Goal: Task Accomplishment & Management: Manage account settings

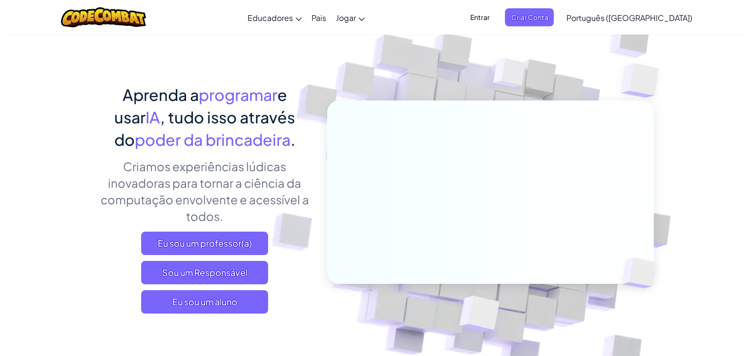
scroll to position [49, 0]
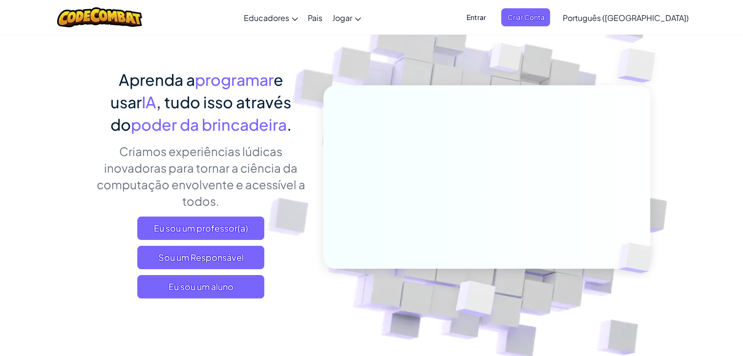
click at [485, 18] on font "Entrar" at bounding box center [476, 17] width 20 height 9
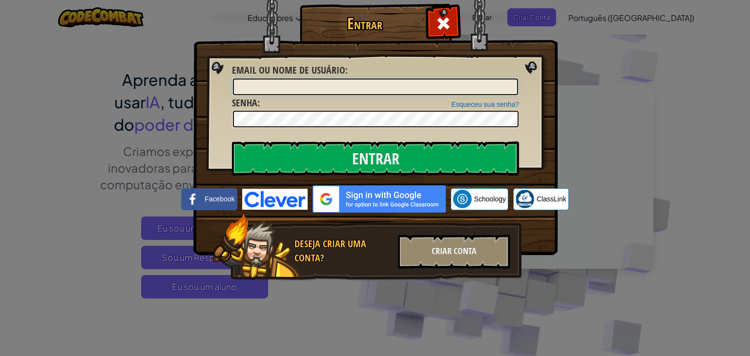
click at [410, 86] on input "Email ou nome de usuário :" at bounding box center [375, 87] width 285 height 17
drag, startPoint x: 412, startPoint y: 86, endPoint x: 405, endPoint y: 83, distance: 8.3
click at [405, 83] on input "E-mail ou nome de usuário :" at bounding box center [375, 87] width 285 height 17
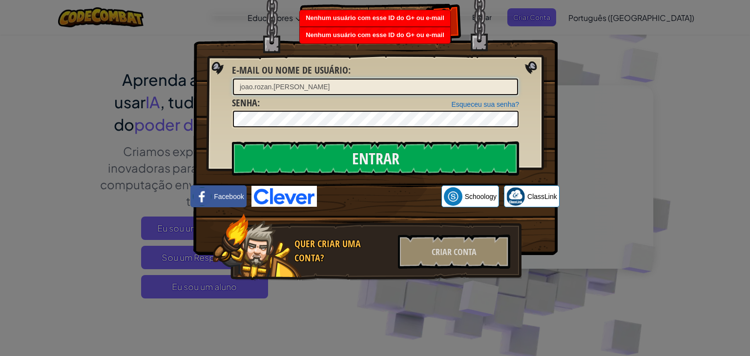
click at [402, 92] on input "joao.rozan.[PERSON_NAME]" at bounding box center [375, 87] width 285 height 17
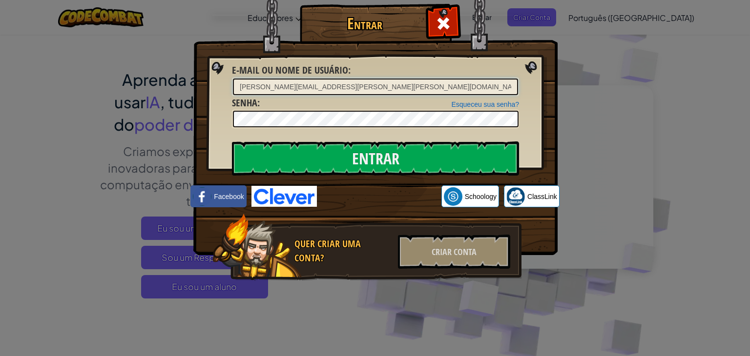
type input "[PERSON_NAME][EMAIL_ADDRESS][PERSON_NAME][PERSON_NAME][DOMAIN_NAME]"
click at [232, 142] on input "Entrar" at bounding box center [375, 159] width 287 height 34
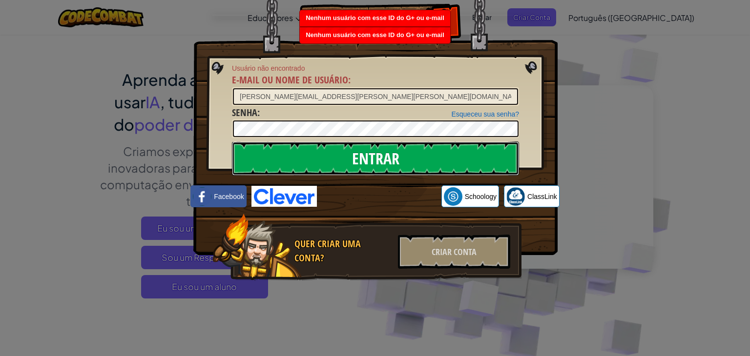
click at [402, 145] on input "Entrar" at bounding box center [375, 159] width 287 height 34
click at [409, 147] on input "Entrar" at bounding box center [375, 159] width 287 height 34
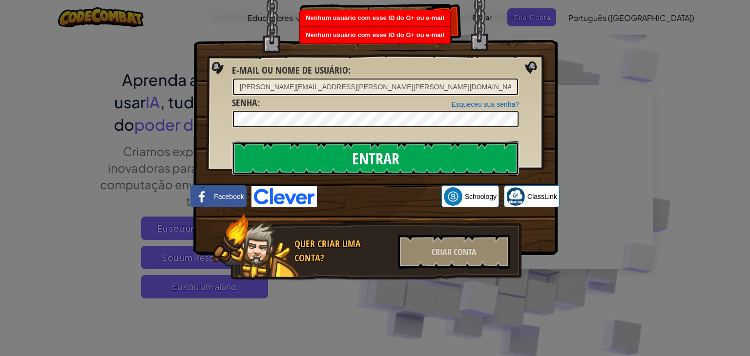
click at [409, 147] on input "Entrar" at bounding box center [375, 159] width 287 height 34
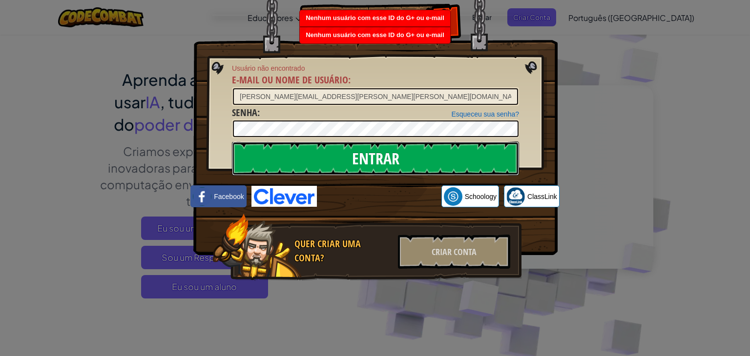
click at [409, 147] on input "Entrar" at bounding box center [375, 159] width 287 height 34
